Goal: Navigation & Orientation: Find specific page/section

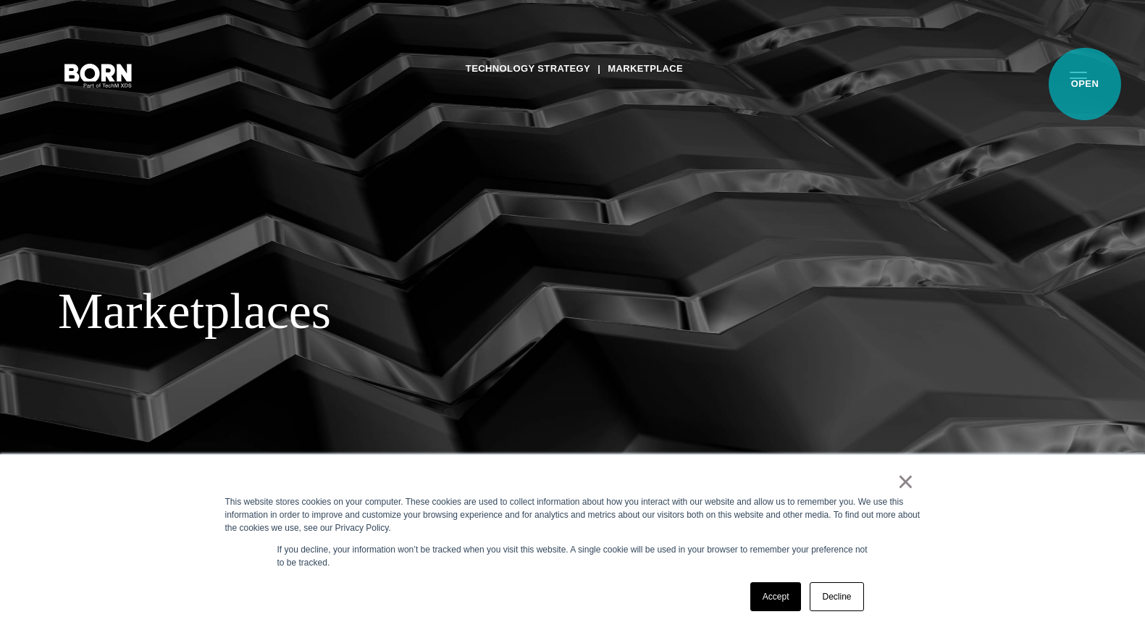
click at [1085, 84] on button "Primary Menu" at bounding box center [1078, 74] width 35 height 30
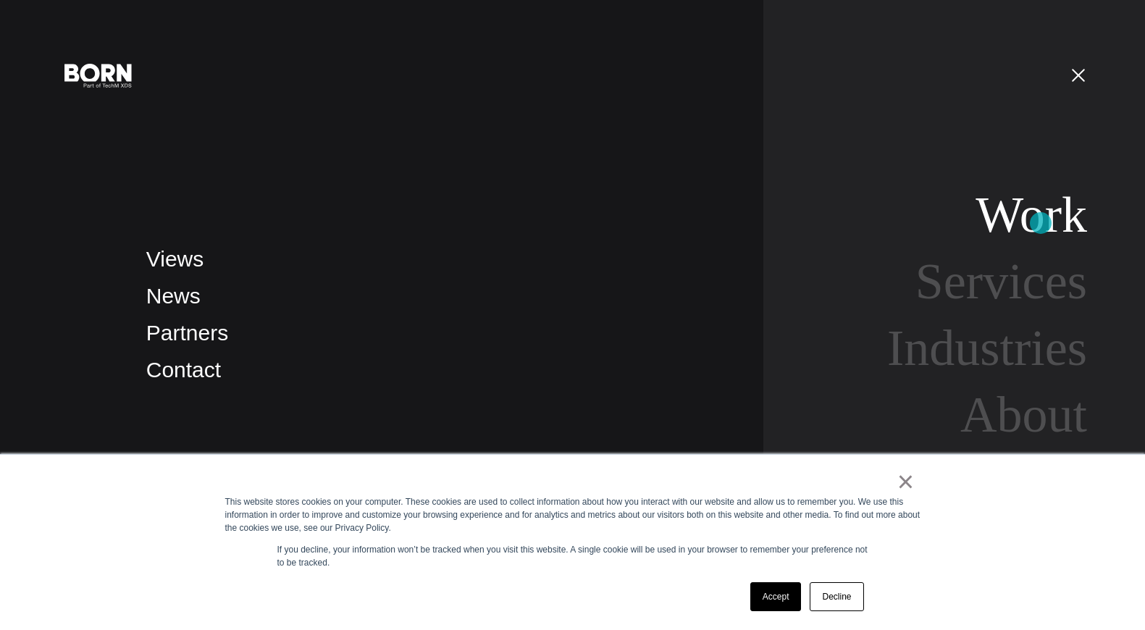
click at [1041, 223] on link "Work" at bounding box center [1032, 215] width 112 height 56
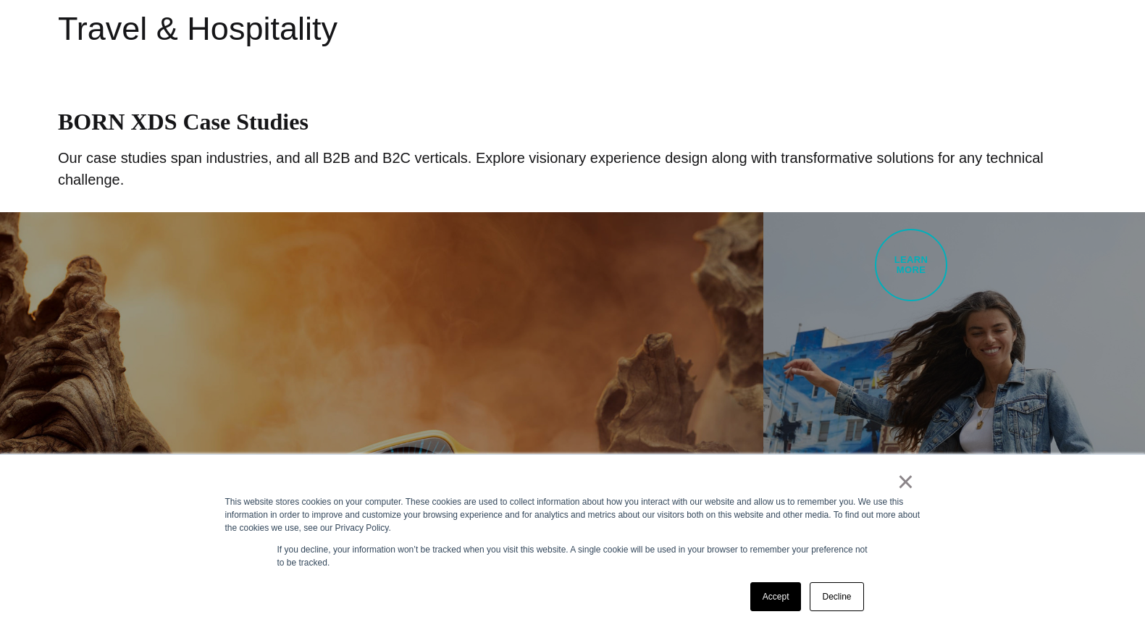
scroll to position [657, 0]
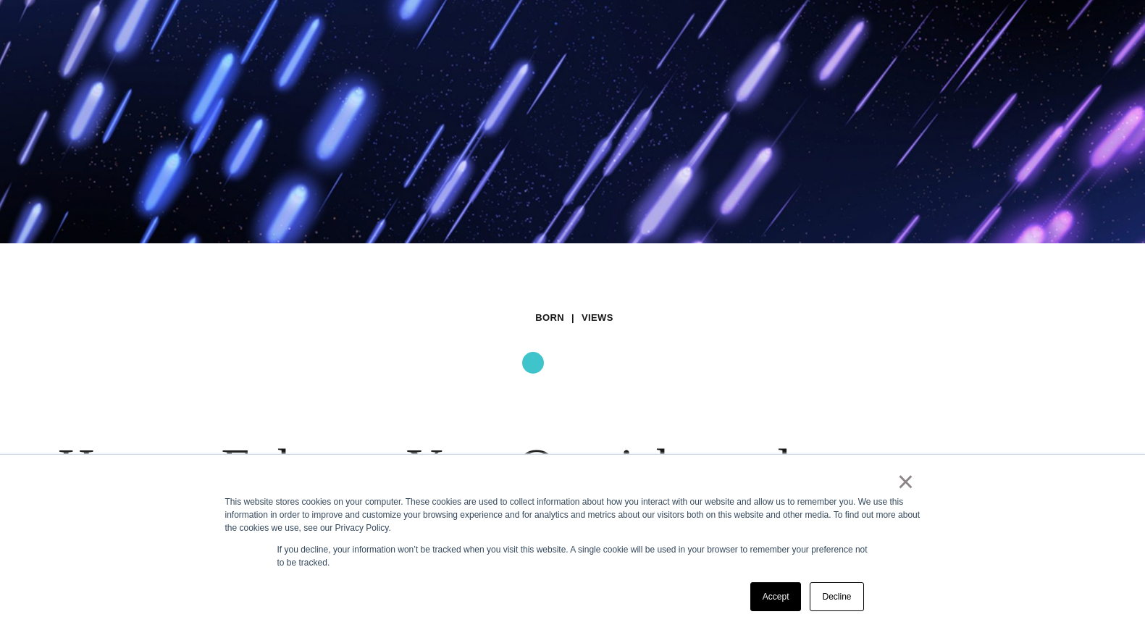
scroll to position [230, 0]
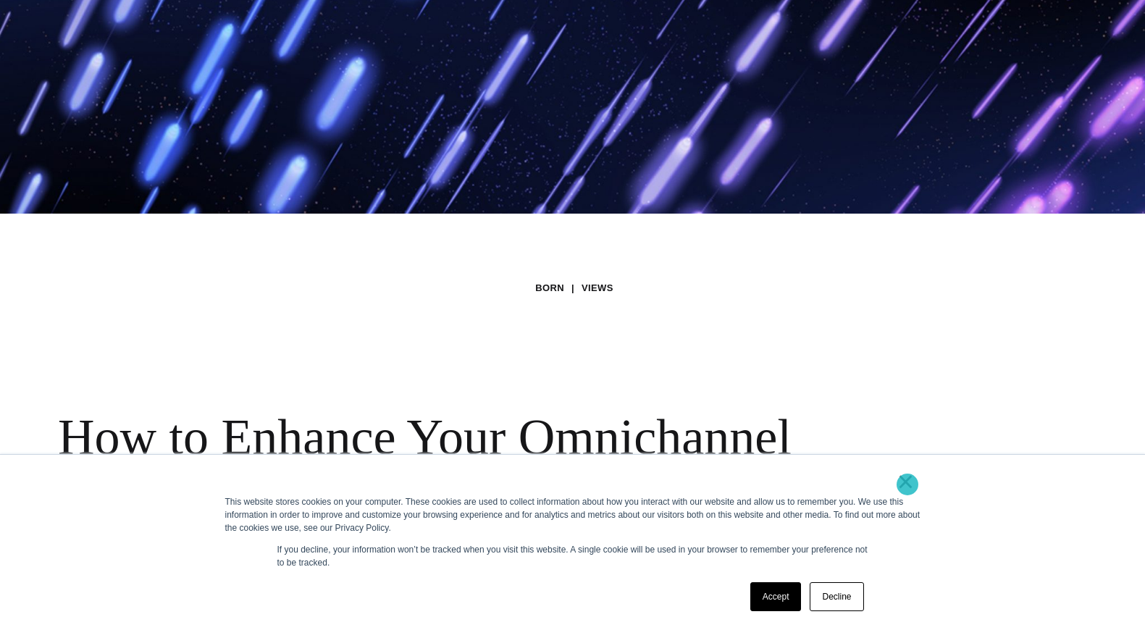
click at [908, 485] on link "×" at bounding box center [906, 481] width 17 height 13
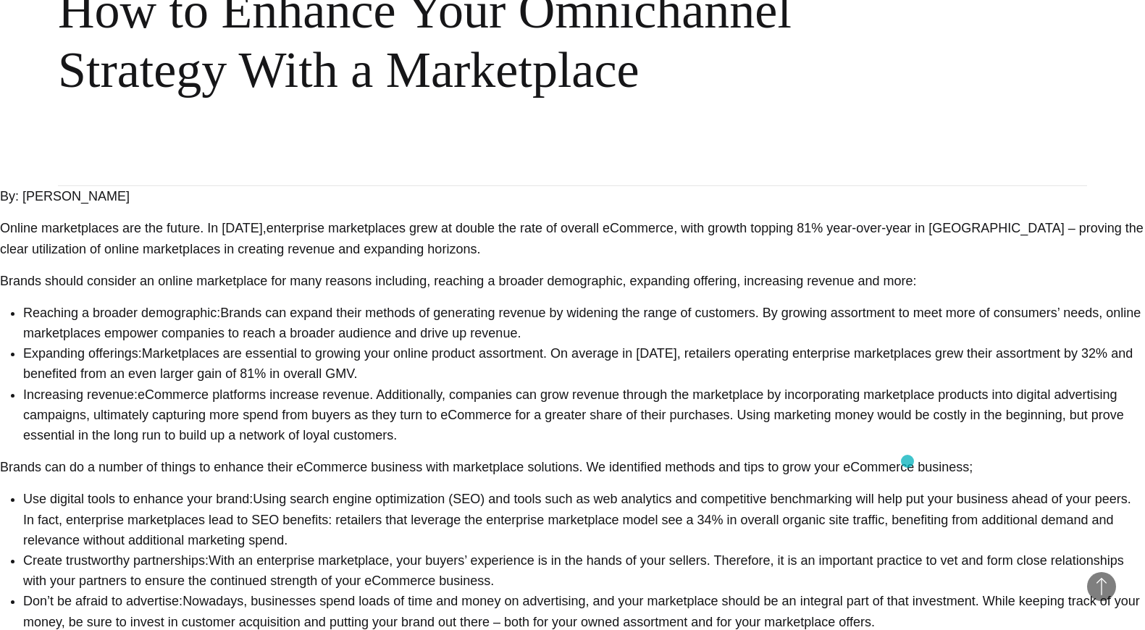
scroll to position [0, 0]
